Goal: Task Accomplishment & Management: Manage account settings

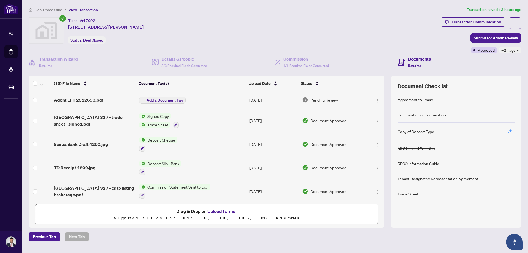
click at [86, 99] on span "Agent EFT 2512693.pdf" at bounding box center [79, 100] width 50 height 7
click at [225, 102] on td "Add a Document Tag" at bounding box center [192, 100] width 110 height 18
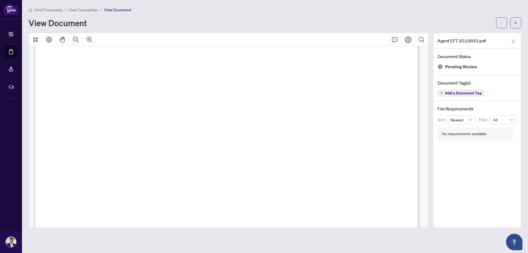
scroll to position [327, 0]
